Goal: Navigation & Orientation: Find specific page/section

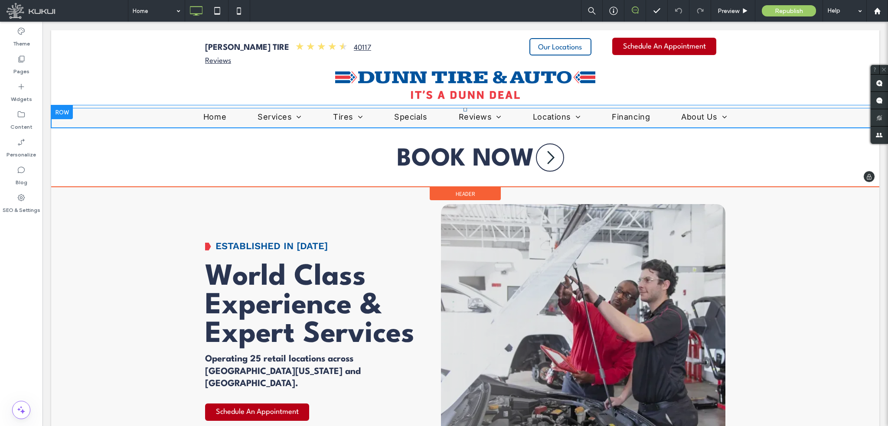
click at [624, 117] on span "Financing" at bounding box center [631, 117] width 38 height 12
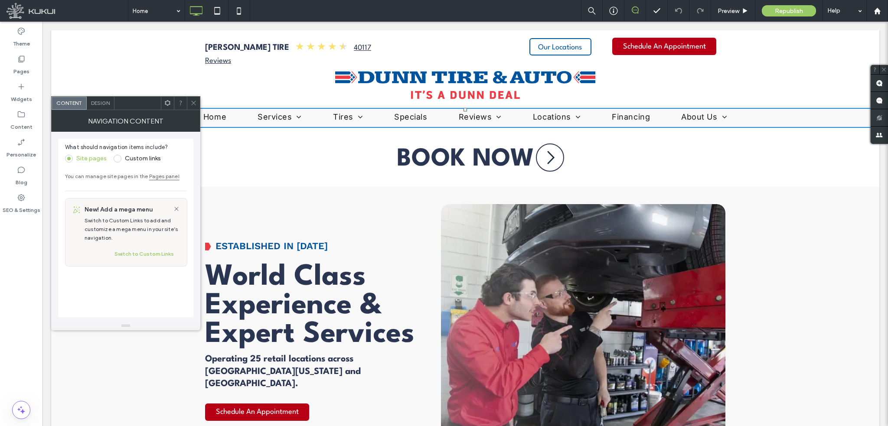
click at [189, 101] on div at bounding box center [193, 103] width 13 height 13
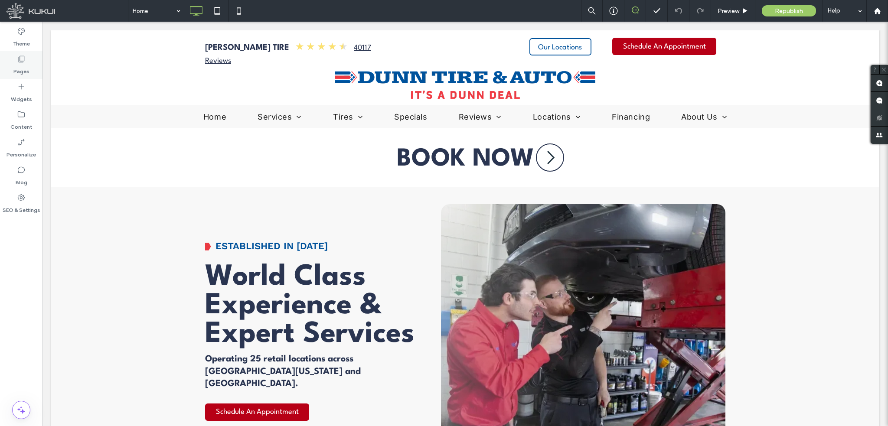
click at [26, 59] on div "Pages" at bounding box center [21, 65] width 42 height 28
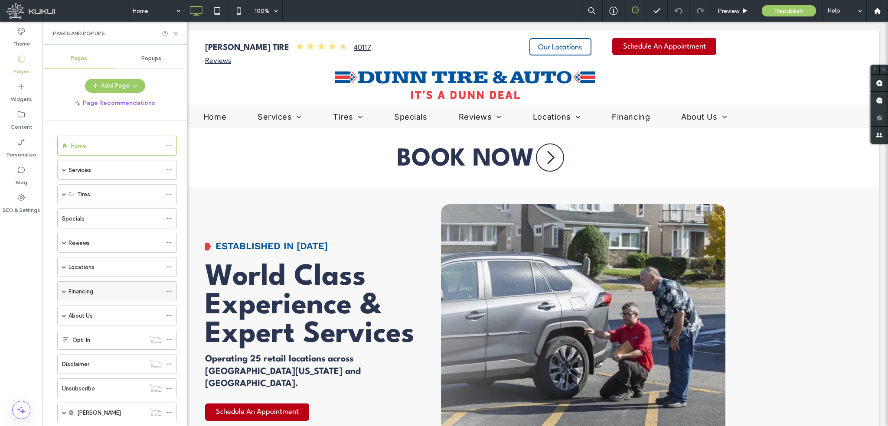
click at [103, 293] on div "Financing" at bounding box center [114, 291] width 93 height 9
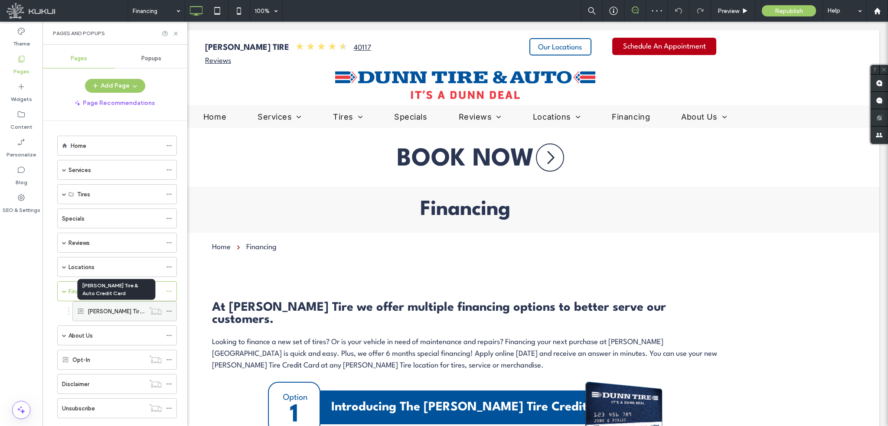
click at [93, 310] on label "[PERSON_NAME] Tire & Auto Credit Card" at bounding box center [141, 311] width 106 height 15
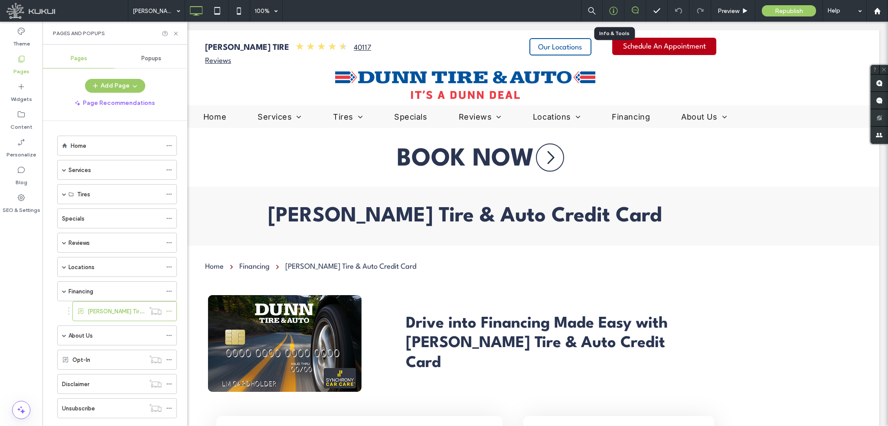
click at [610, 10] on icon at bounding box center [613, 11] width 9 height 9
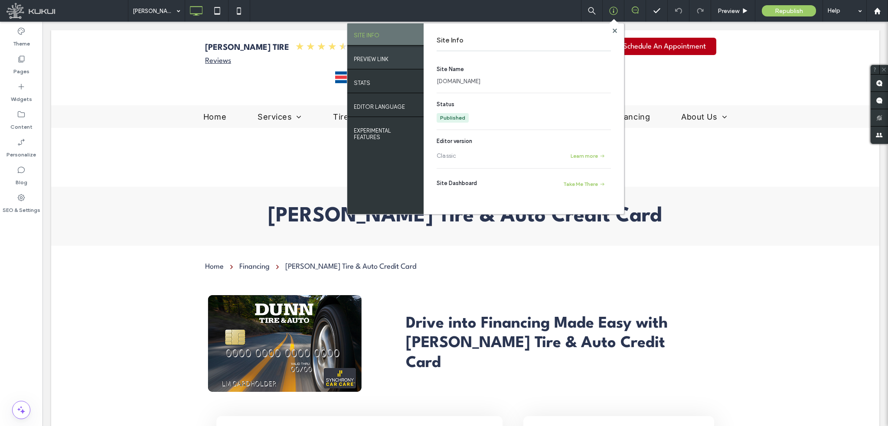
click at [368, 53] on label "PREVIEW LINK" at bounding box center [371, 57] width 35 height 11
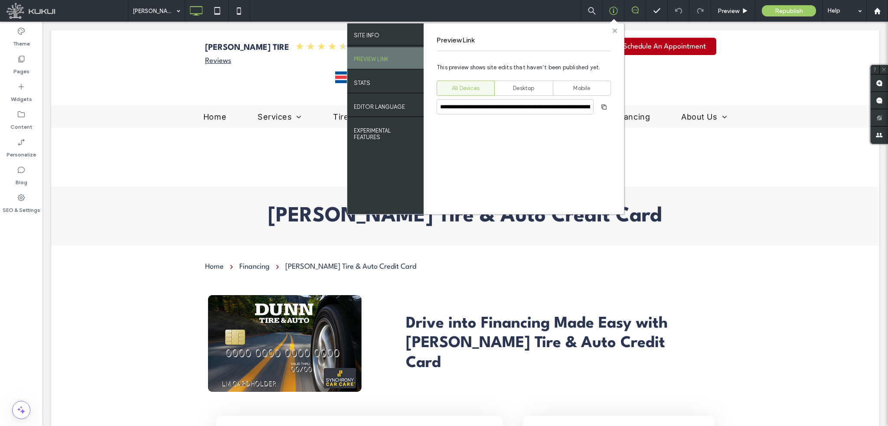
drag, startPoint x: 615, startPoint y: 29, endPoint x: 564, endPoint y: 14, distance: 53.2
click at [615, 29] on use at bounding box center [614, 30] width 4 height 4
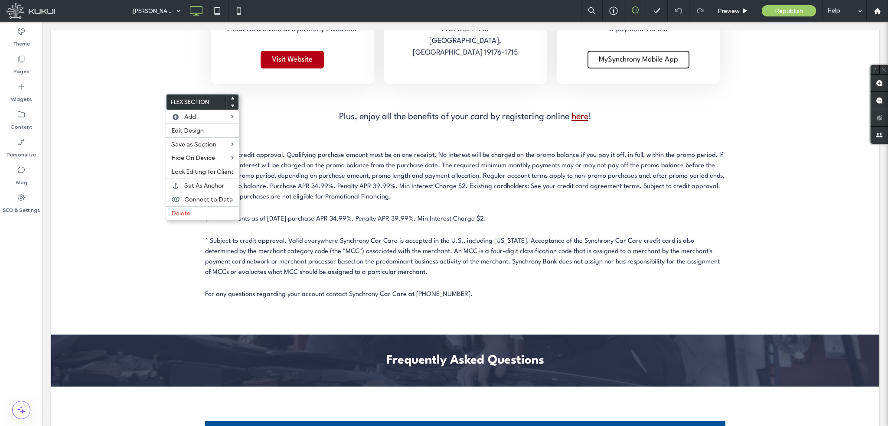
scroll to position [1362, 0]
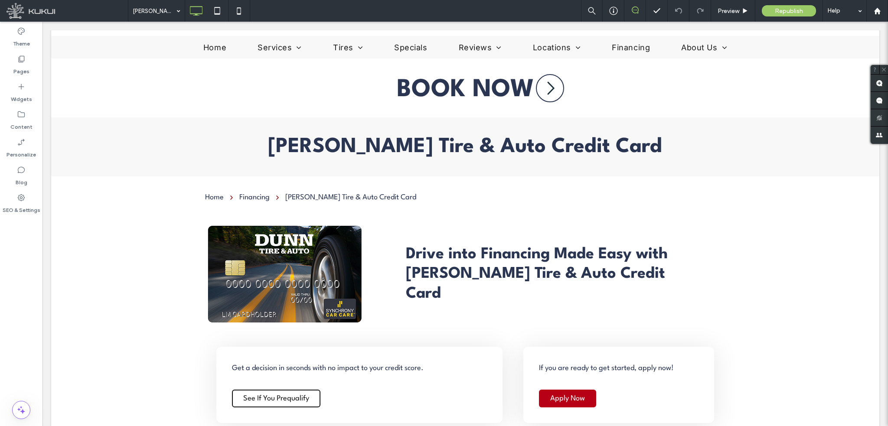
scroll to position [0, 0]
